Goal: Entertainment & Leisure: Consume media (video, audio)

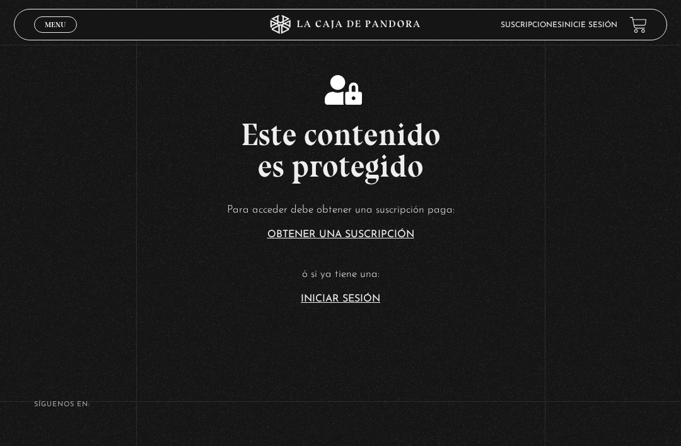
click at [339, 304] on link "Iniciar Sesión" at bounding box center [340, 299] width 79 height 10
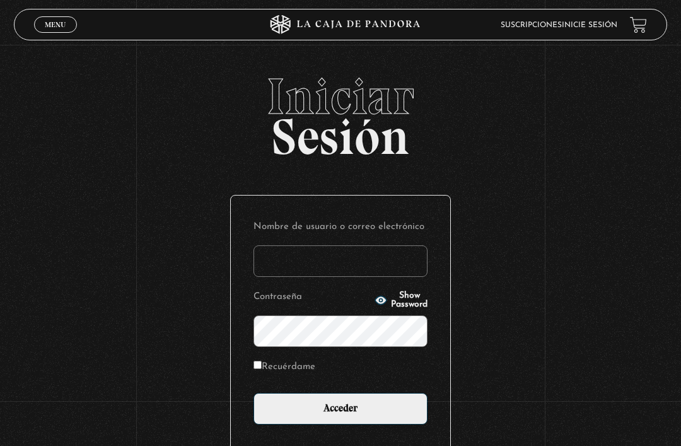
type input "[EMAIL_ADDRESS][DOMAIN_NAME]"
click at [341, 415] on input "Acceder" at bounding box center [341, 409] width 174 height 32
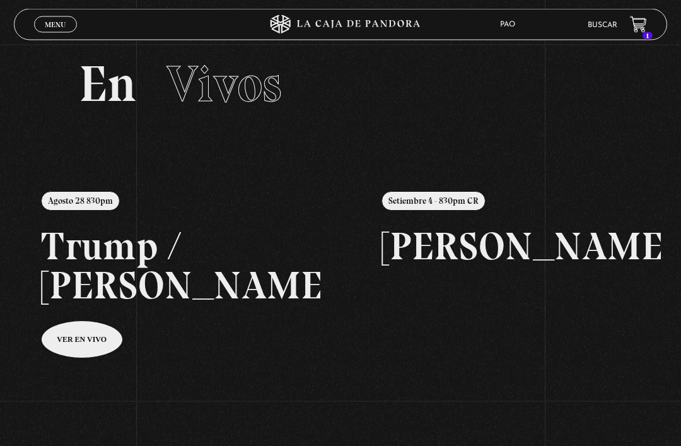
scroll to position [6, 0]
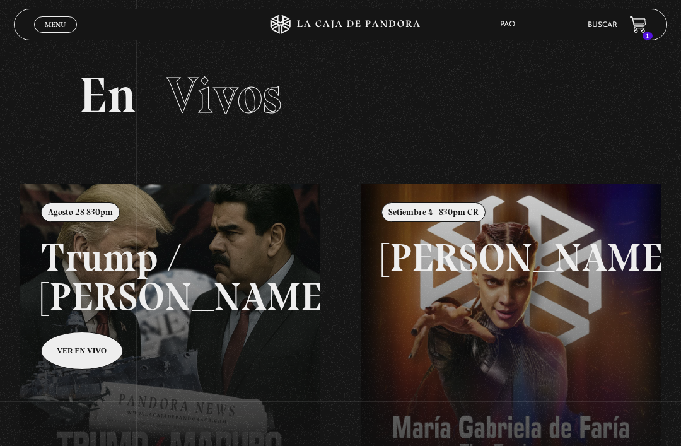
click at [73, 20] on link "Menu Cerrar" at bounding box center [55, 24] width 43 height 16
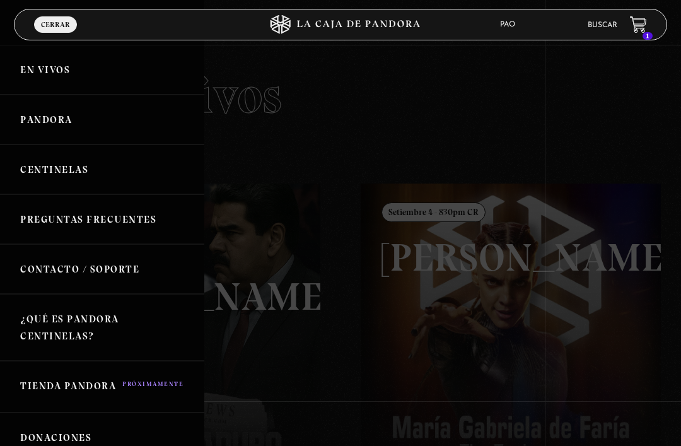
click at [112, 174] on link "Centinelas" at bounding box center [102, 169] width 204 height 50
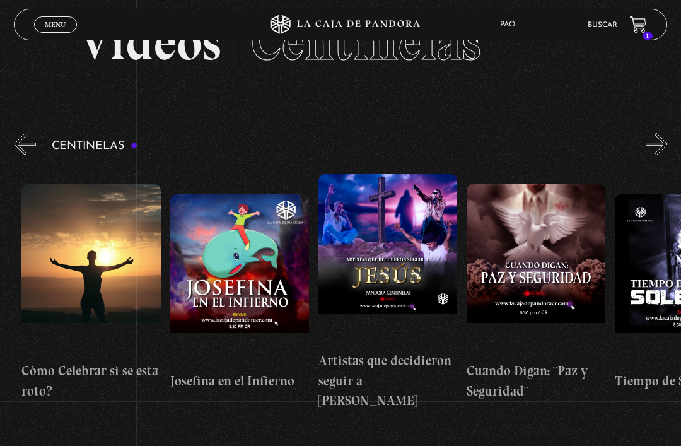
scroll to position [0, 3863]
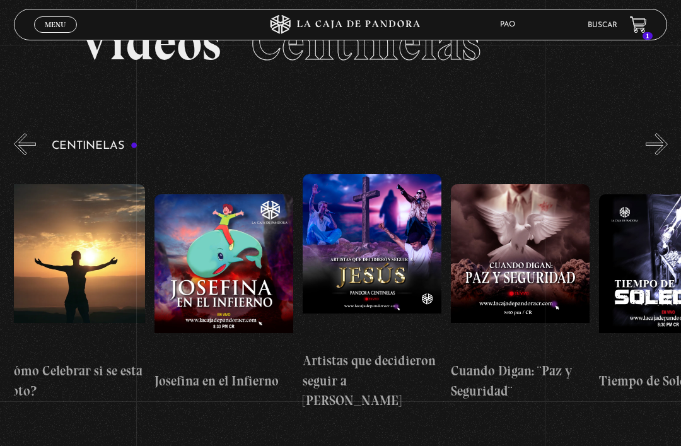
click at [91, 397] on section "Centinelas" at bounding box center [340, 307] width 681 height 353
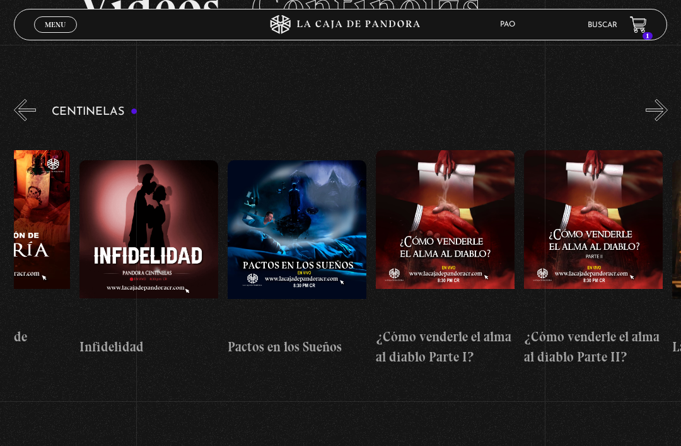
scroll to position [95, 0]
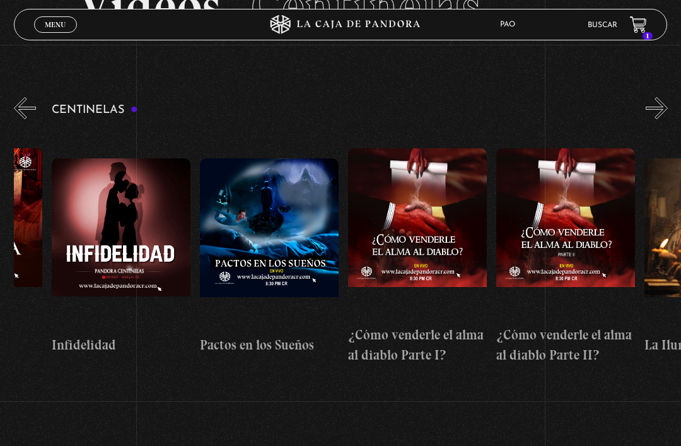
click at [32, 105] on button "«" at bounding box center [25, 108] width 22 height 22
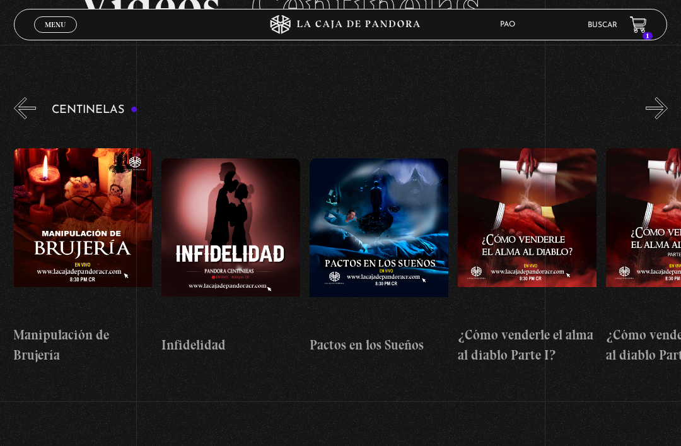
scroll to position [0, 5338]
click at [52, 24] on span "Menu" at bounding box center [55, 25] width 21 height 8
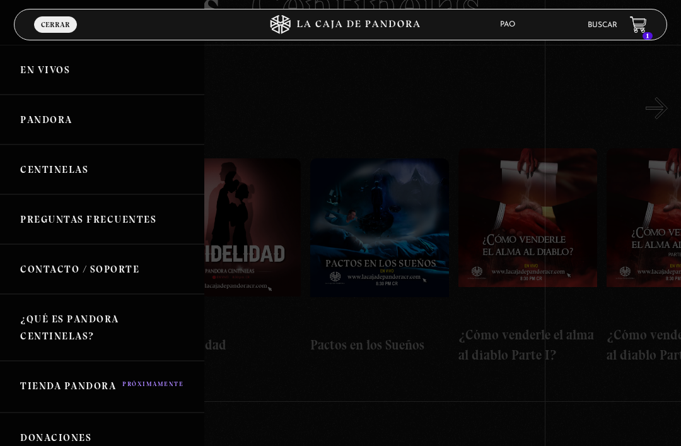
click at [46, 124] on link "Pandora" at bounding box center [102, 120] width 204 height 50
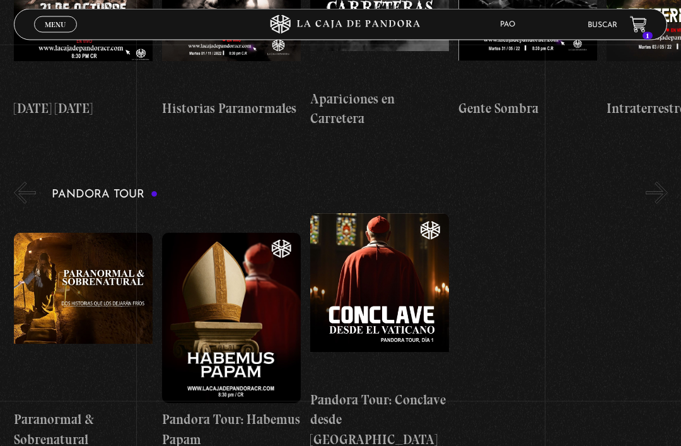
scroll to position [1337, 0]
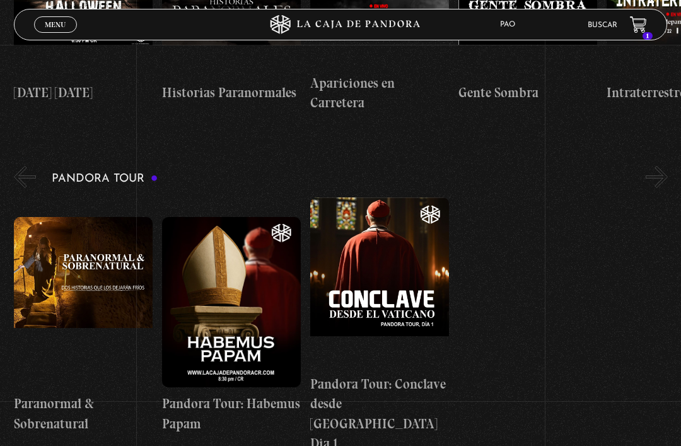
click at [45, 260] on figure at bounding box center [83, 302] width 139 height 170
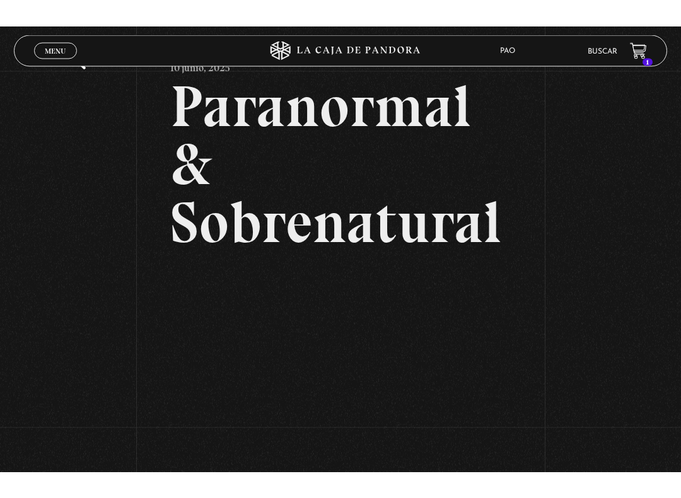
scroll to position [13, 0]
